Goal: Task Accomplishment & Management: Use online tool/utility

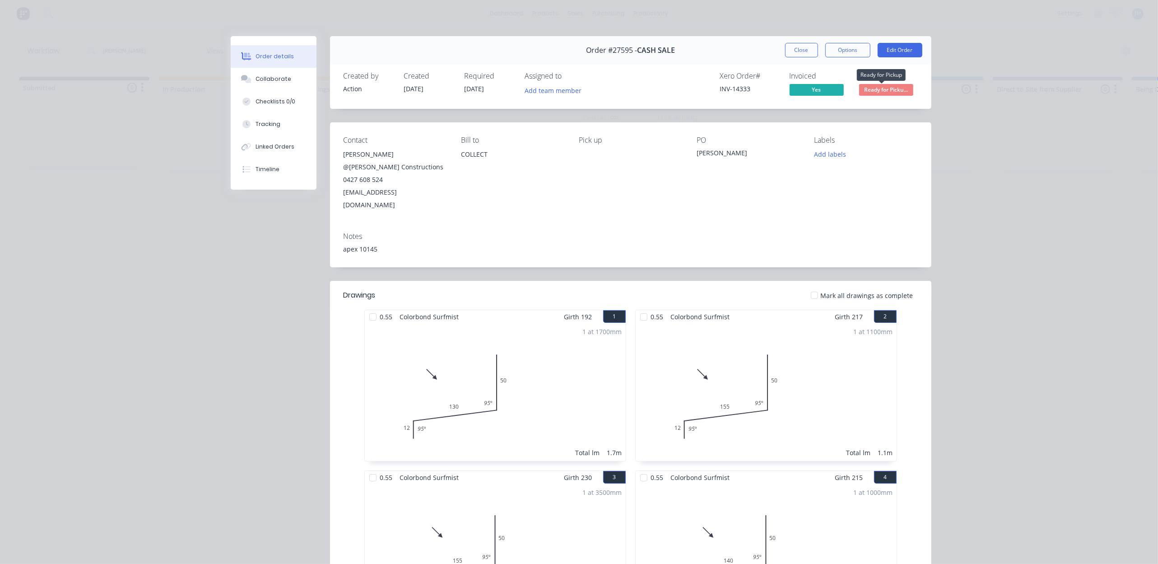
click at [883, 85] on span "Ready for Picku..." at bounding box center [886, 89] width 54 height 11
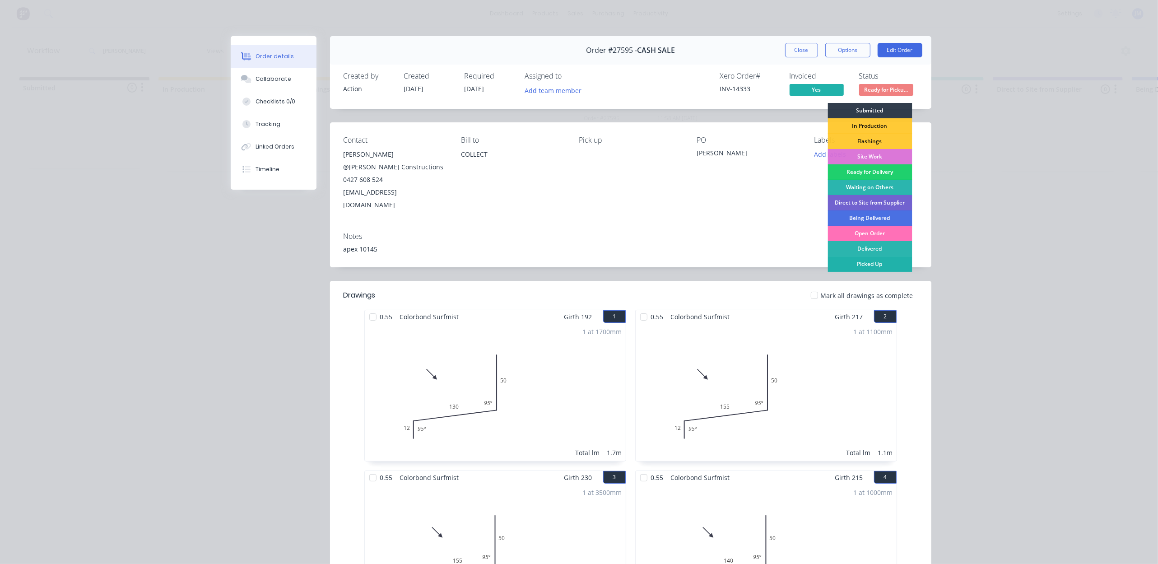
click at [868, 266] on div "Picked Up" at bounding box center [870, 264] width 84 height 15
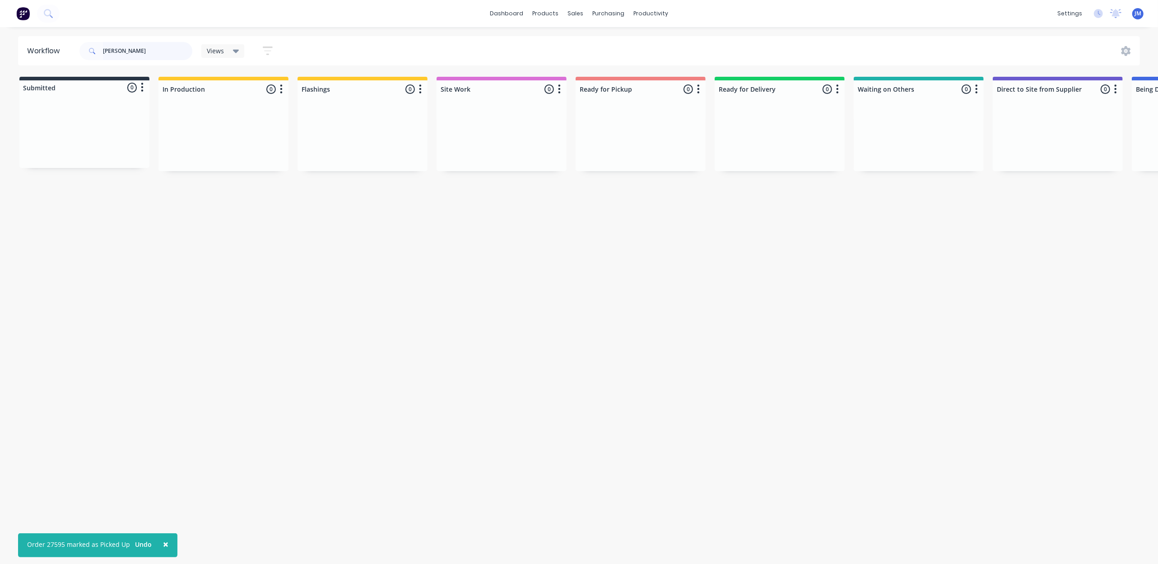
click at [132, 48] on input "[PERSON_NAME]" at bounding box center [147, 51] width 89 height 18
type input "h"
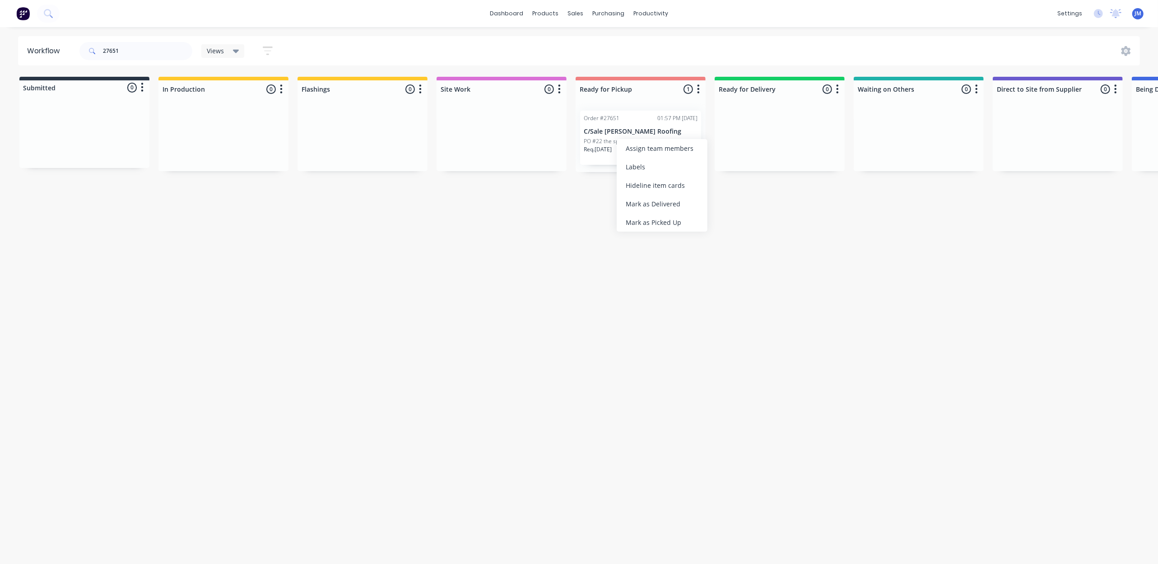
click at [694, 223] on div "Mark as Picked Up" at bounding box center [662, 222] width 91 height 19
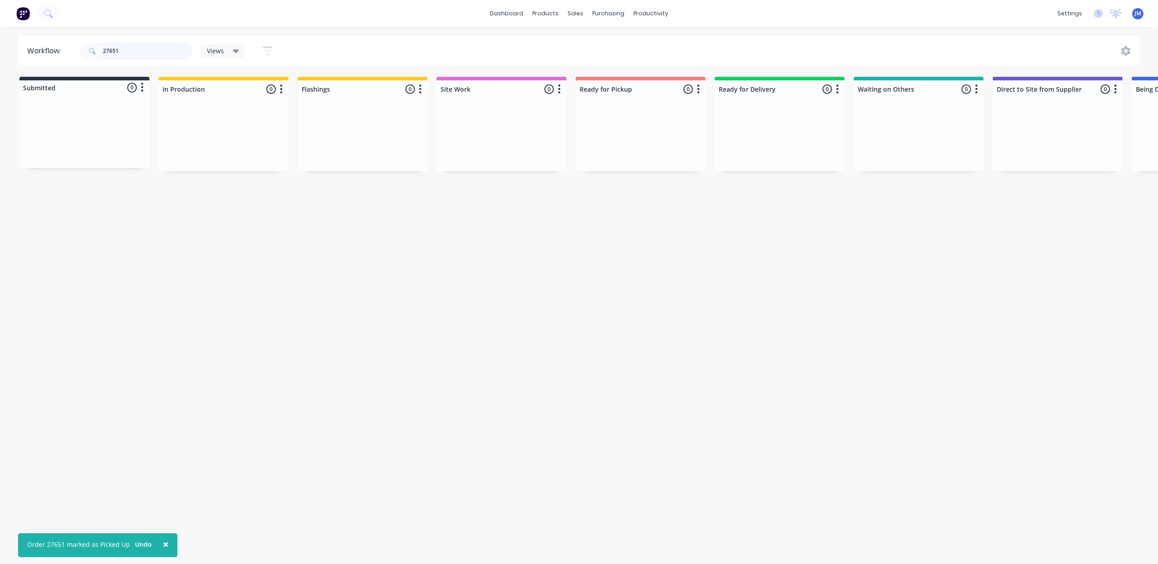
click at [132, 56] on input "27651" at bounding box center [147, 51] width 89 height 18
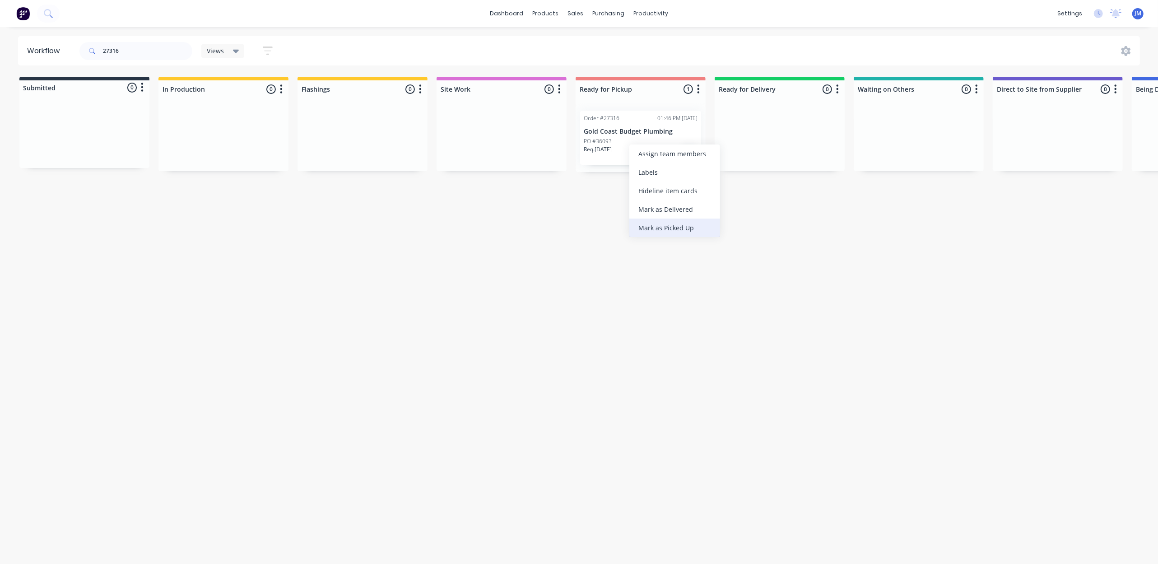
click at [686, 223] on div "Mark as Picked Up" at bounding box center [675, 228] width 91 height 19
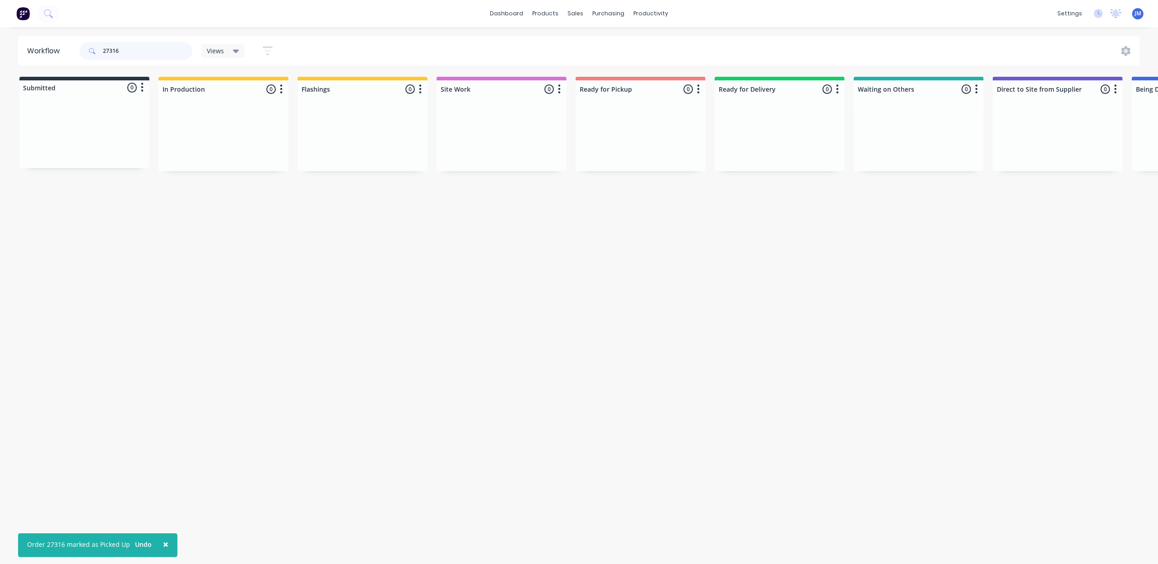
click at [127, 50] on input "27316" at bounding box center [147, 51] width 89 height 18
type input "27606"
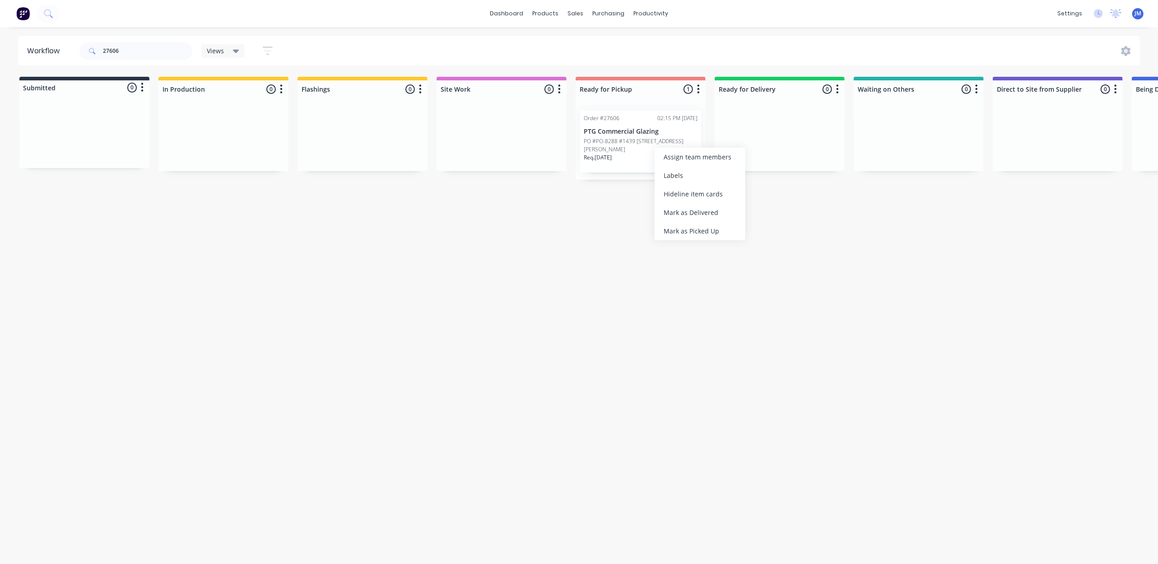
click at [687, 231] on div "Mark as Picked Up" at bounding box center [700, 231] width 91 height 19
